Goal: Transaction & Acquisition: Subscribe to service/newsletter

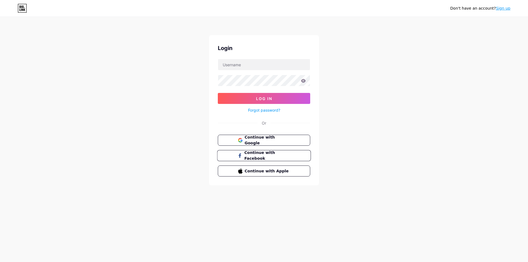
click at [265, 151] on button "Continue with Facebook" at bounding box center [264, 155] width 94 height 11
click at [261, 140] on span "Continue with Google" at bounding box center [267, 140] width 46 height 12
click at [269, 141] on span "Continue with Google" at bounding box center [267, 140] width 46 height 12
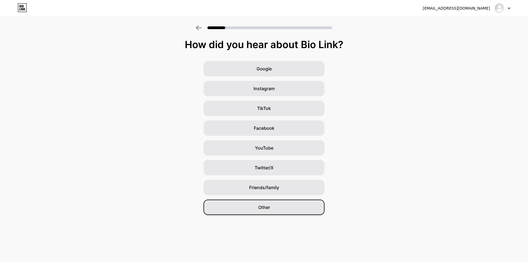
click at [274, 208] on div "Other" at bounding box center [263, 207] width 121 height 15
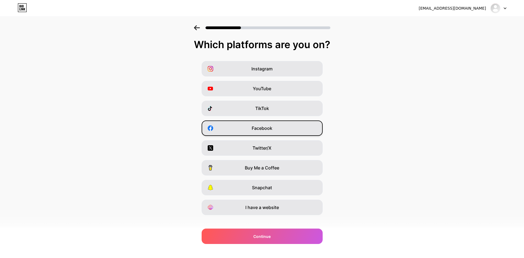
click at [264, 129] on span "Facebook" at bounding box center [262, 128] width 21 height 7
click at [198, 30] on icon at bounding box center [197, 27] width 6 height 5
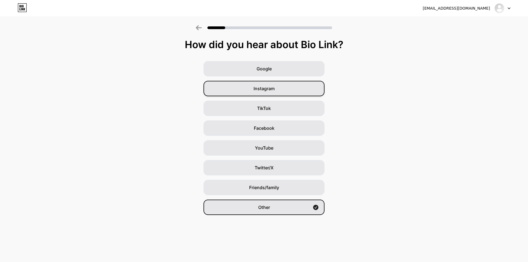
click at [251, 93] on div "Instagram" at bounding box center [263, 88] width 121 height 15
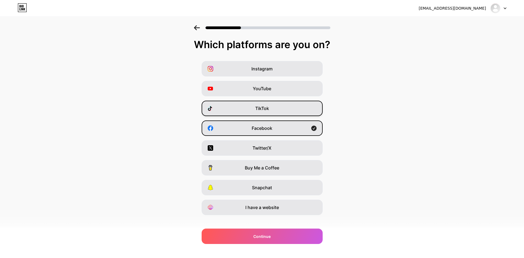
click at [265, 110] on span "TikTok" at bounding box center [262, 108] width 14 height 7
click at [237, 89] on div "YouTube" at bounding box center [261, 88] width 121 height 15
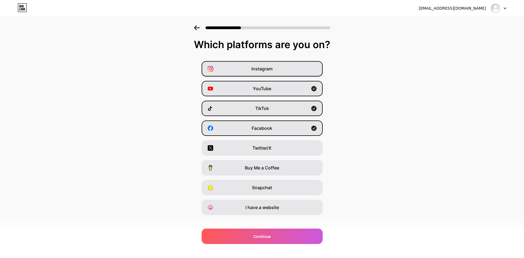
click at [245, 71] on div "Instagram" at bounding box center [261, 68] width 121 height 15
click at [246, 87] on div "YouTube" at bounding box center [261, 88] width 121 height 15
click at [283, 69] on div "Instagram" at bounding box center [261, 68] width 121 height 15
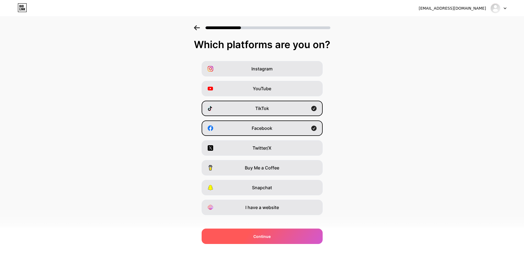
click at [259, 235] on span "Continue" at bounding box center [261, 236] width 17 height 6
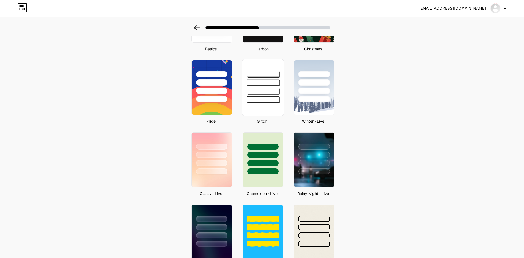
scroll to position [67, 0]
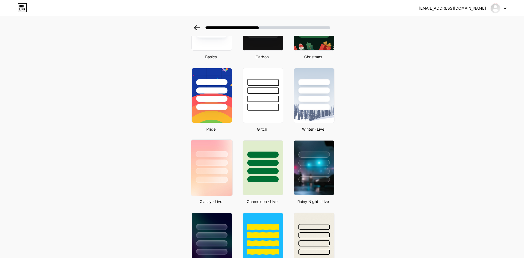
click at [216, 172] on div at bounding box center [211, 171] width 32 height 6
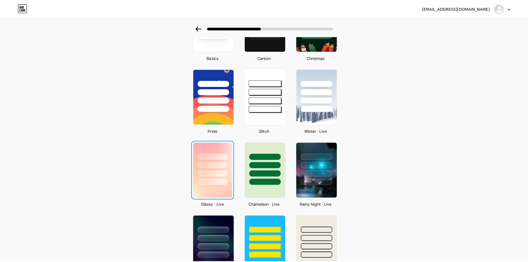
scroll to position [0, 0]
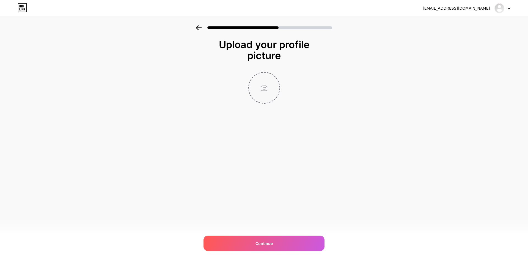
click at [266, 92] on input "file" at bounding box center [264, 88] width 31 height 31
type input "C:\fakepath\received_822034115451867 (1).png"
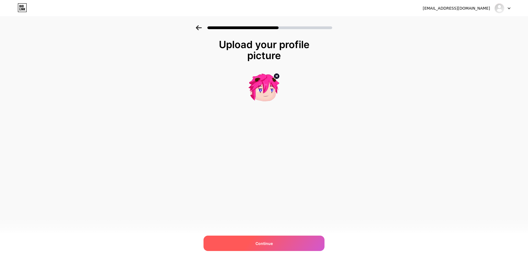
click at [281, 239] on div "Continue" at bounding box center [263, 243] width 121 height 15
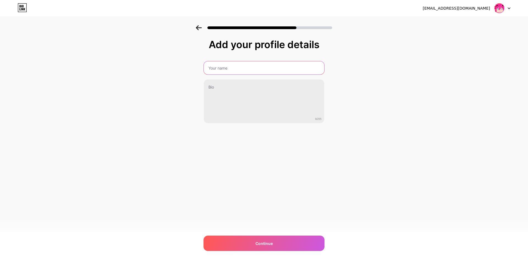
click at [239, 70] on input "text" at bounding box center [264, 67] width 120 height 13
type input "g"
type input "เจ้าไก่ชมพู"
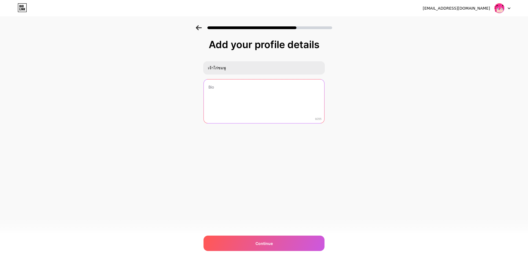
click at [258, 91] on textarea at bounding box center [264, 101] width 120 height 44
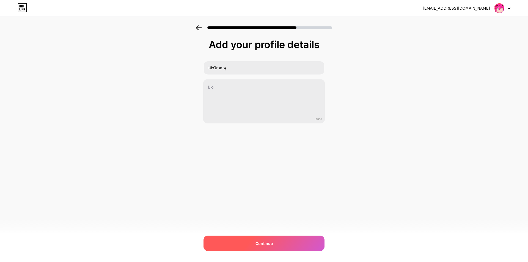
click at [246, 243] on div "Continue" at bounding box center [263, 243] width 121 height 15
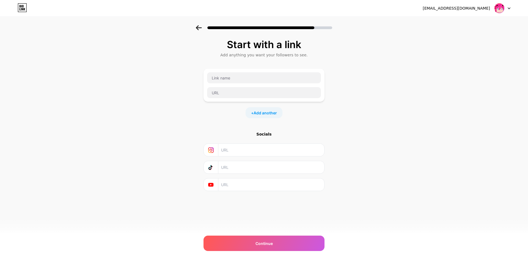
click at [247, 151] on input "text" at bounding box center [271, 150] width 100 height 12
click at [240, 79] on input "text" at bounding box center [264, 77] width 114 height 11
click at [231, 93] on input "text" at bounding box center [264, 92] width 114 height 11
paste input "bio.link"
type input "bio.link"
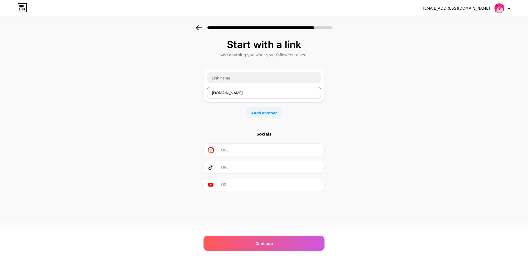
drag, startPoint x: 231, startPoint y: 93, endPoint x: 198, endPoint y: 96, distance: 32.6
click at [199, 96] on div "Start with a link Add anything you want your followers to see. bio.link + Add a…" at bounding box center [264, 121] width 528 height 193
paste input "https://ezdn.app/magi_new"
type input "https://ezdn.app/magi_new"
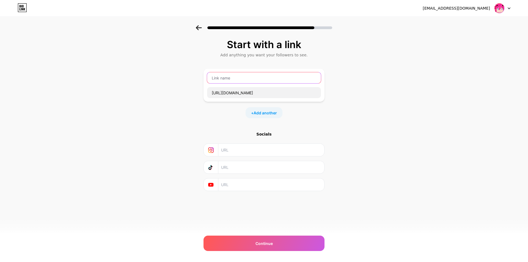
click at [243, 77] on input "text" at bounding box center [264, 77] width 114 height 11
paste input "donate"
click at [214, 80] on input "donate" at bounding box center [264, 77] width 114 height 11
type input "Donate"
click at [250, 151] on input "text" at bounding box center [271, 150] width 100 height 12
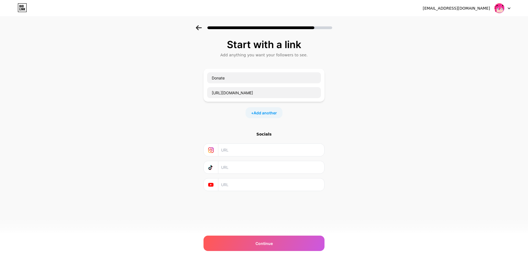
click at [235, 167] on input "text" at bounding box center [271, 167] width 100 height 12
paste input "https://www.tiktok.com/@aio_magi"
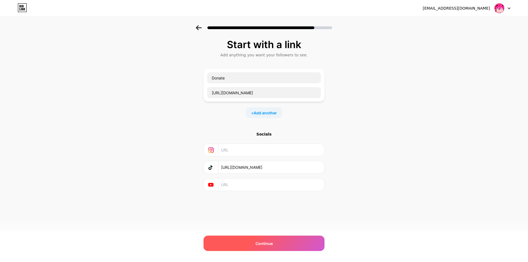
type input "https://www.tiktok.com/@aio_magi"
click at [264, 242] on span "Continue" at bounding box center [263, 244] width 17 height 6
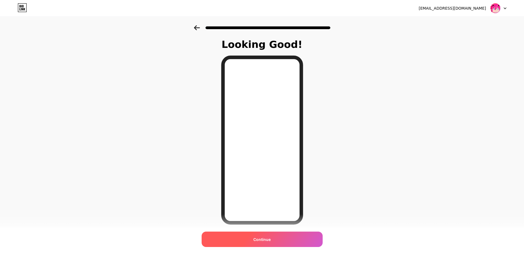
click at [269, 239] on span "Continue" at bounding box center [261, 239] width 17 height 6
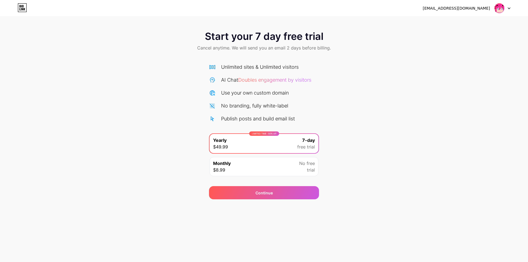
click at [274, 167] on div "Monthly $8.99 No free trial" at bounding box center [263, 166] width 109 height 19
click at [282, 147] on div "LIMITED TIME : 50% off Yearly $49.99 7-day free trial" at bounding box center [263, 143] width 109 height 19
click at [279, 172] on div "Monthly $8.99 No free trial" at bounding box center [263, 166] width 109 height 19
click at [396, 147] on div "Start your 7 day free trial Cancel anytime. We will send you an email 2 days be…" at bounding box center [264, 112] width 528 height 174
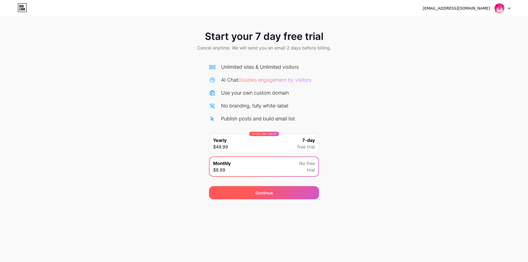
click at [302, 191] on div "Continue" at bounding box center [264, 192] width 110 height 13
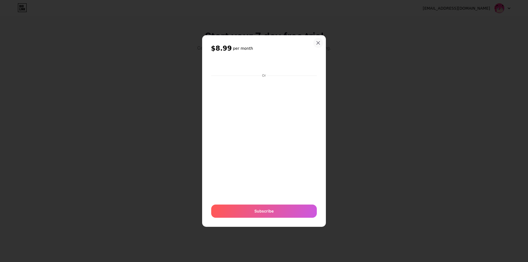
click at [317, 45] on icon at bounding box center [318, 43] width 4 height 4
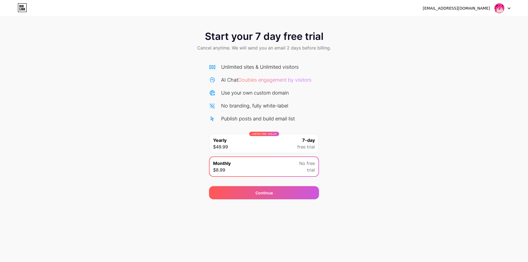
click at [499, 10] on img at bounding box center [499, 8] width 10 height 10
click at [436, 82] on div "Start your 7 day free trial Cancel anytime. We will send you an email 2 days be…" at bounding box center [264, 112] width 528 height 174
click at [19, 6] on icon at bounding box center [22, 7] width 9 height 9
click at [259, 167] on div "Monthly $8.99 No free trial" at bounding box center [263, 166] width 109 height 19
drag, startPoint x: 293, startPoint y: 105, endPoint x: 423, endPoint y: 65, distance: 136.0
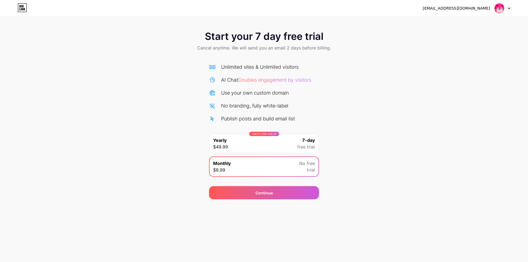
click at [423, 65] on div "Start your 7 day free trial Cancel anytime. We will send you an email 2 days be…" at bounding box center [264, 112] width 528 height 174
click at [507, 9] on div at bounding box center [502, 8] width 16 height 10
click at [216, 59] on div "Unlimited sites & Unlimited visitors AI Chat Doubles engagement by visitors Use…" at bounding box center [264, 119] width 110 height 122
click at [212, 70] on icon at bounding box center [212, 67] width 7 height 7
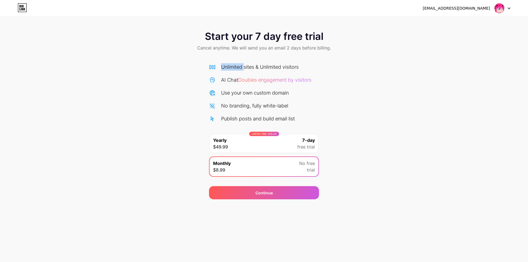
click at [212, 70] on icon at bounding box center [212, 67] width 7 height 7
click at [24, 8] on icon at bounding box center [22, 7] width 9 height 9
click at [268, 262] on div "Close" at bounding box center [264, 262] width 528 height 0
drag, startPoint x: 98, startPoint y: 105, endPoint x: 156, endPoint y: 71, distance: 66.9
click at [156, 71] on div "Start your 7 day free trial Cancel anytime. We will send you an email 2 days be…" at bounding box center [264, 112] width 528 height 174
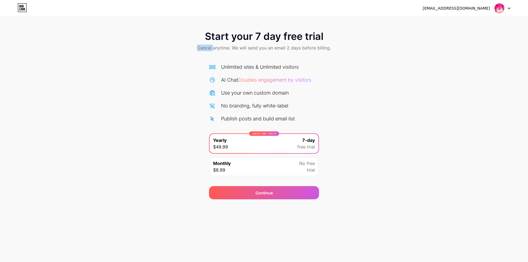
click at [156, 71] on div "Start your 7 day free trial Cancel anytime. We will send you an email 2 days be…" at bounding box center [264, 112] width 528 height 174
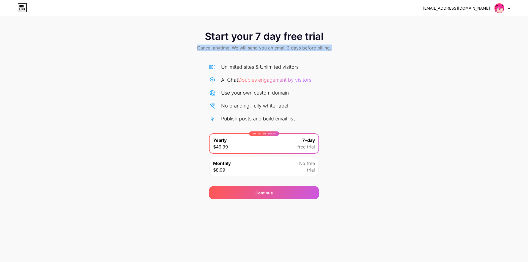
click at [352, 51] on div "Start your 7 day free trial Cancel anytime. We will send you an email 2 days be…" at bounding box center [264, 41] width 528 height 32
click at [344, 96] on div "Start your 7 day free trial Cancel anytime. We will send you an email 2 days be…" at bounding box center [264, 112] width 528 height 174
